Goal: Task Accomplishment & Management: Manage account settings

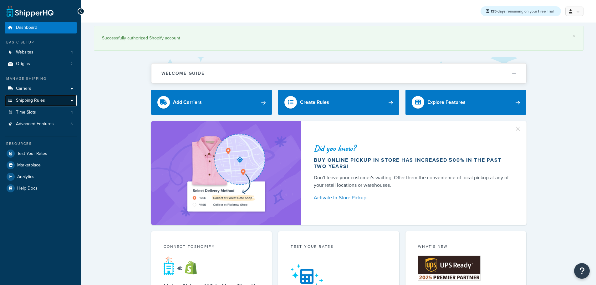
click at [44, 101] on span "Shipping Rules" at bounding box center [30, 100] width 29 height 5
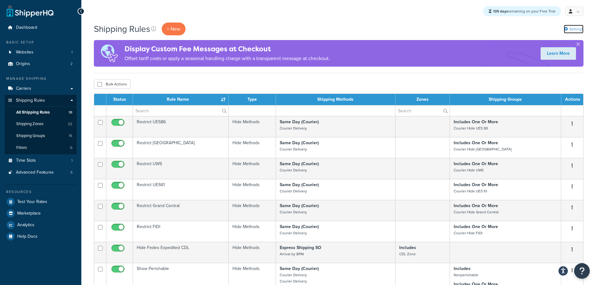
click at [570, 28] on link "Settings" at bounding box center [573, 29] width 20 height 9
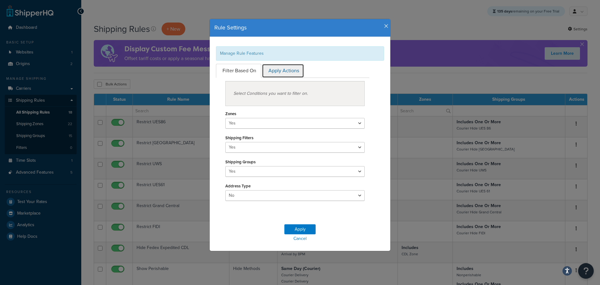
click at [294, 72] on link "Apply Actions" at bounding box center [283, 71] width 42 height 14
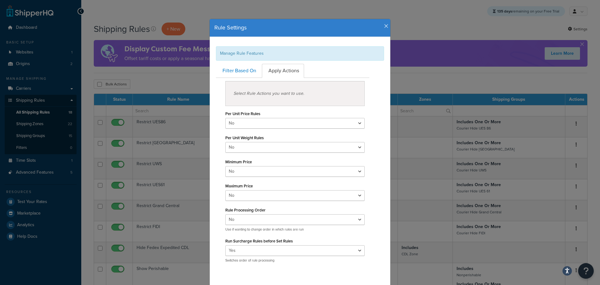
click at [384, 26] on icon "button" at bounding box center [386, 26] width 4 height 6
